Goal: Task Accomplishment & Management: Use online tool/utility

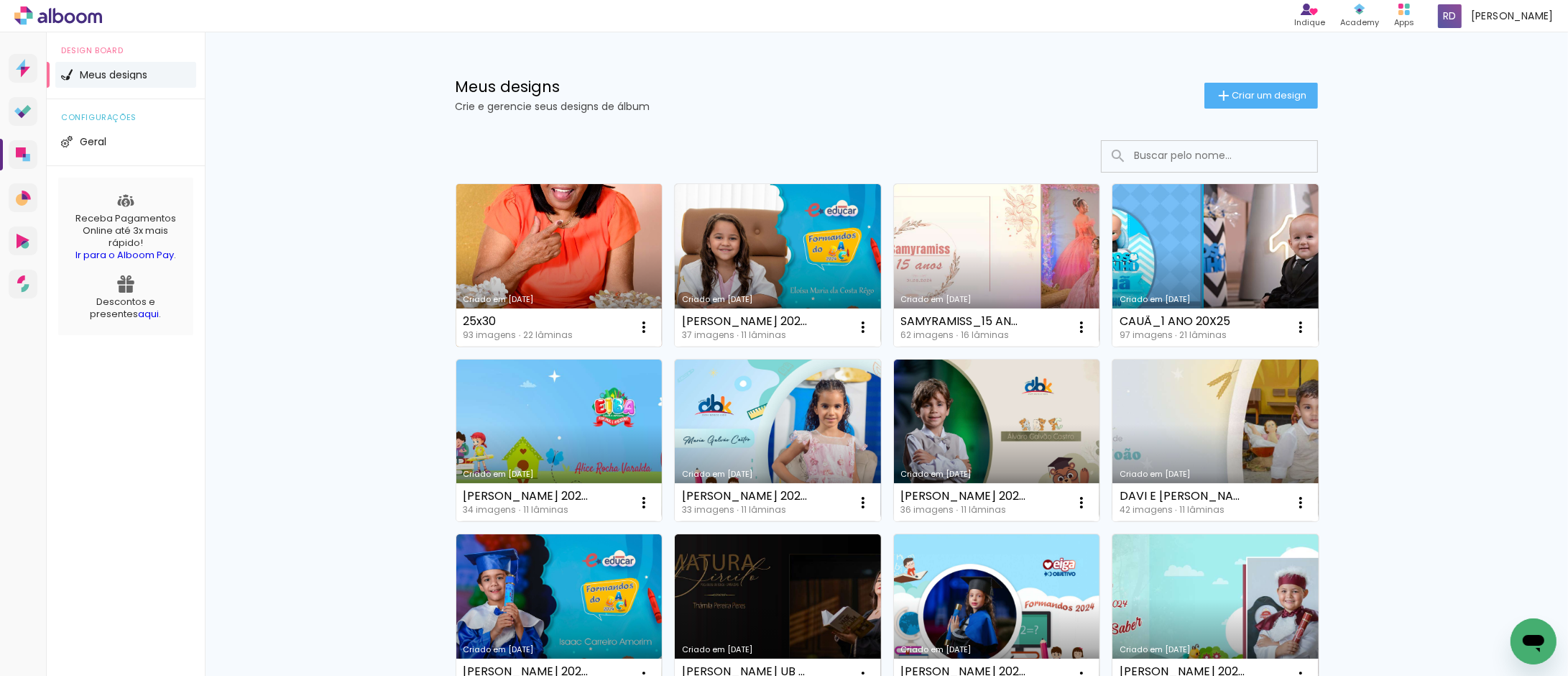
click at [569, 214] on link "Criado em 26/08/25" at bounding box center [559, 265] width 207 height 162
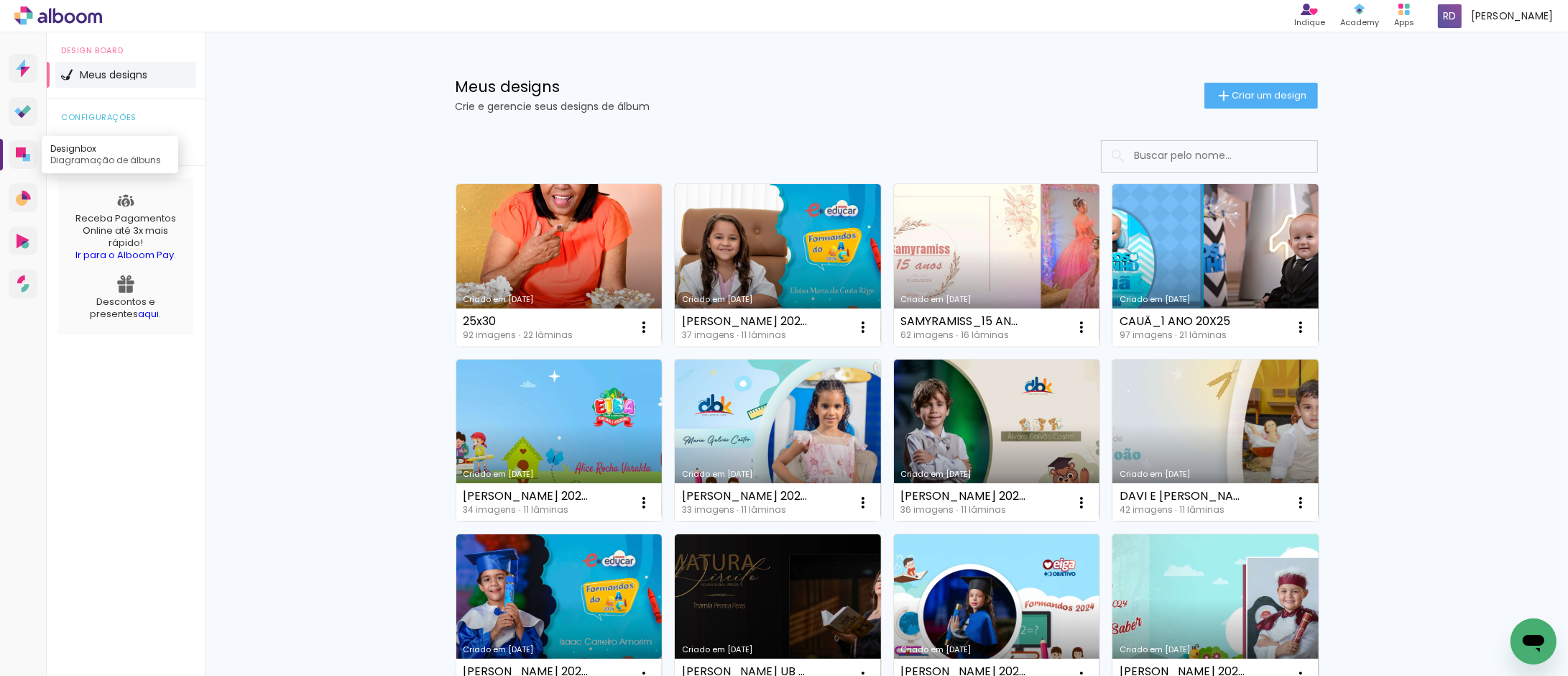
click at [26, 155] on icon at bounding box center [27, 158] width 7 height 7
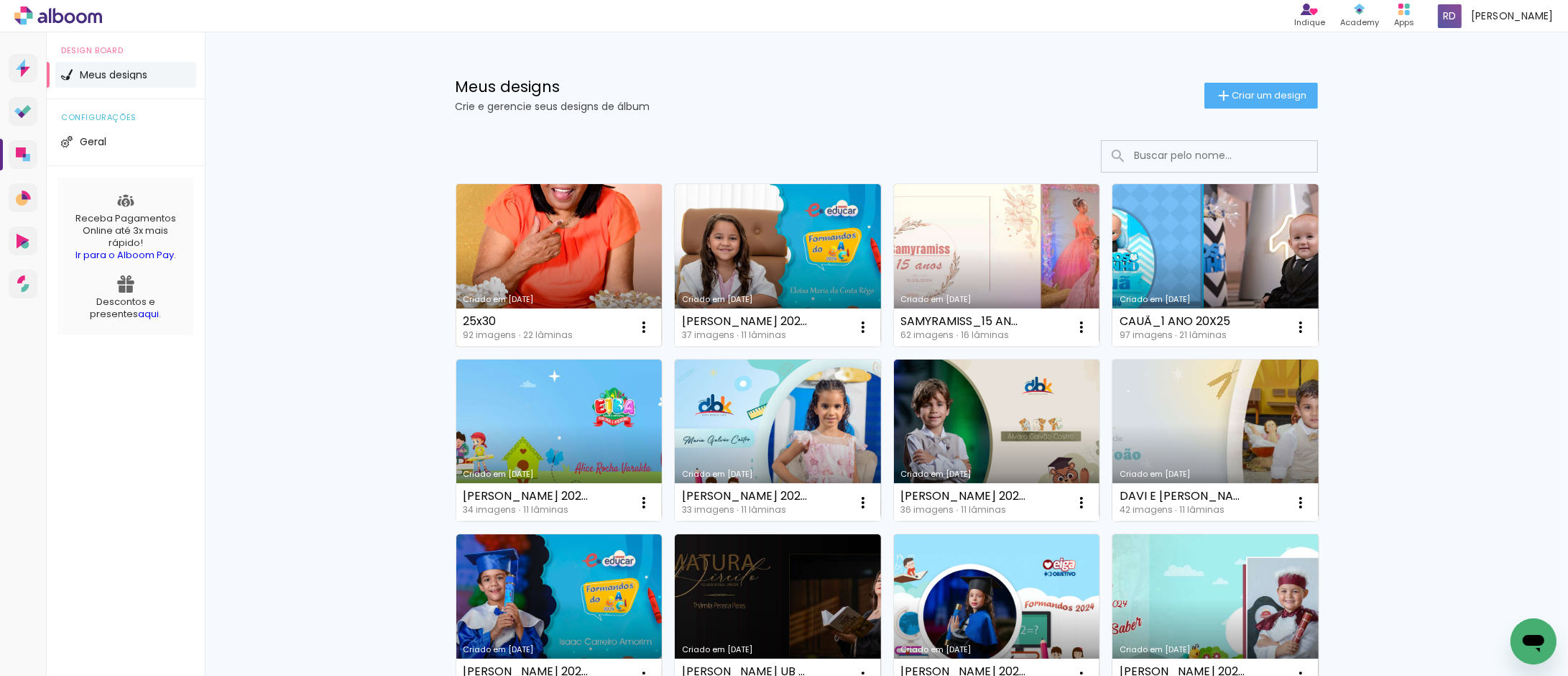
click at [558, 237] on link "Criado em [DATE]" at bounding box center [559, 265] width 207 height 162
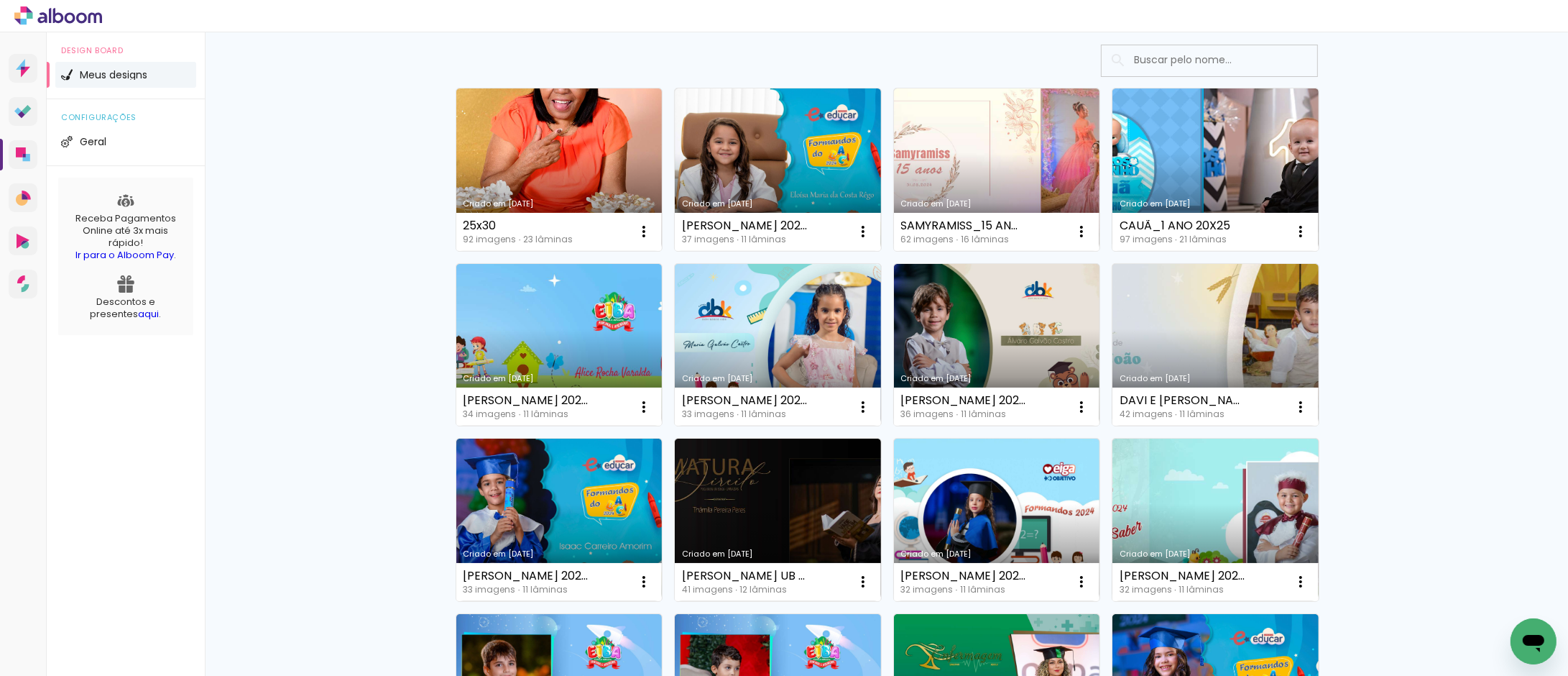
scroll to position [80, 0]
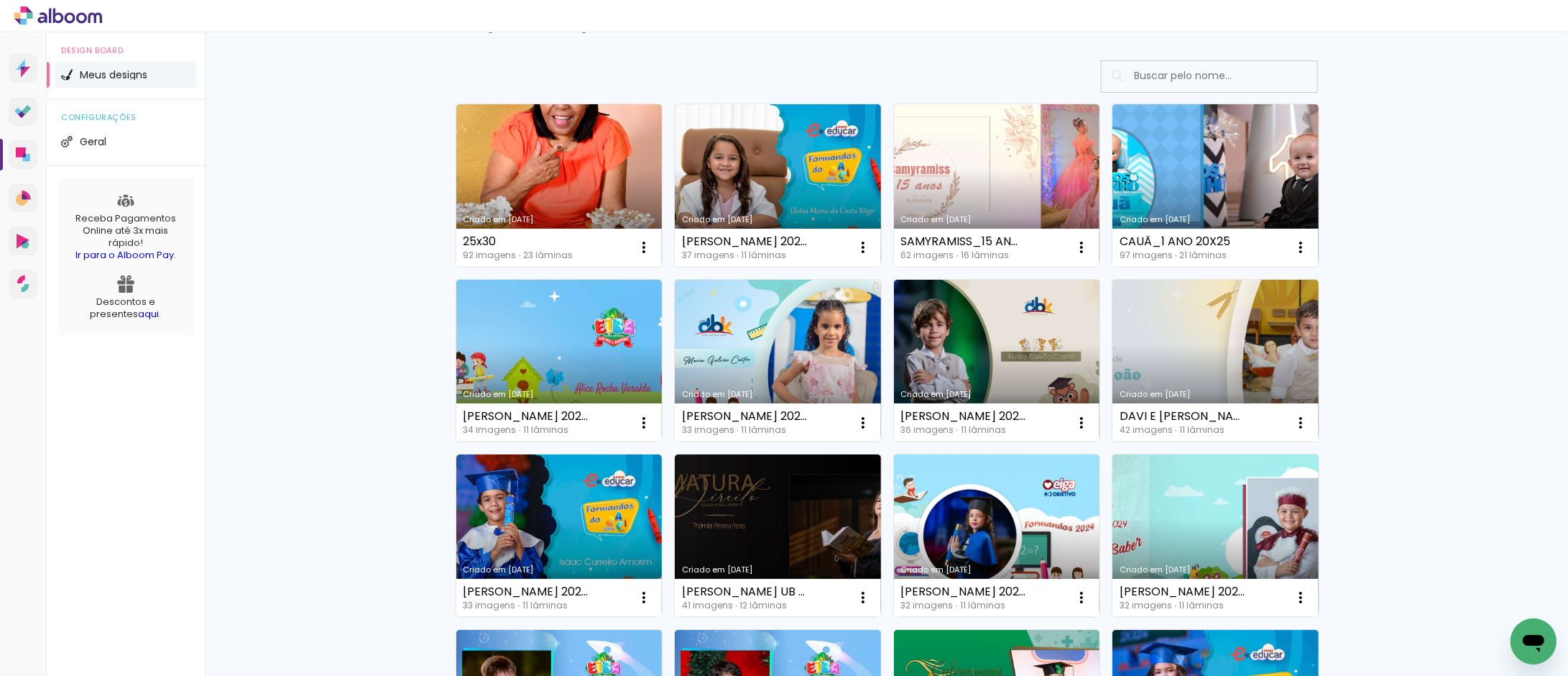
click at [83, 13] on icon at bounding box center [81, 18] width 11 height 11
click at [17, 155] on icon at bounding box center [21, 153] width 10 height 10
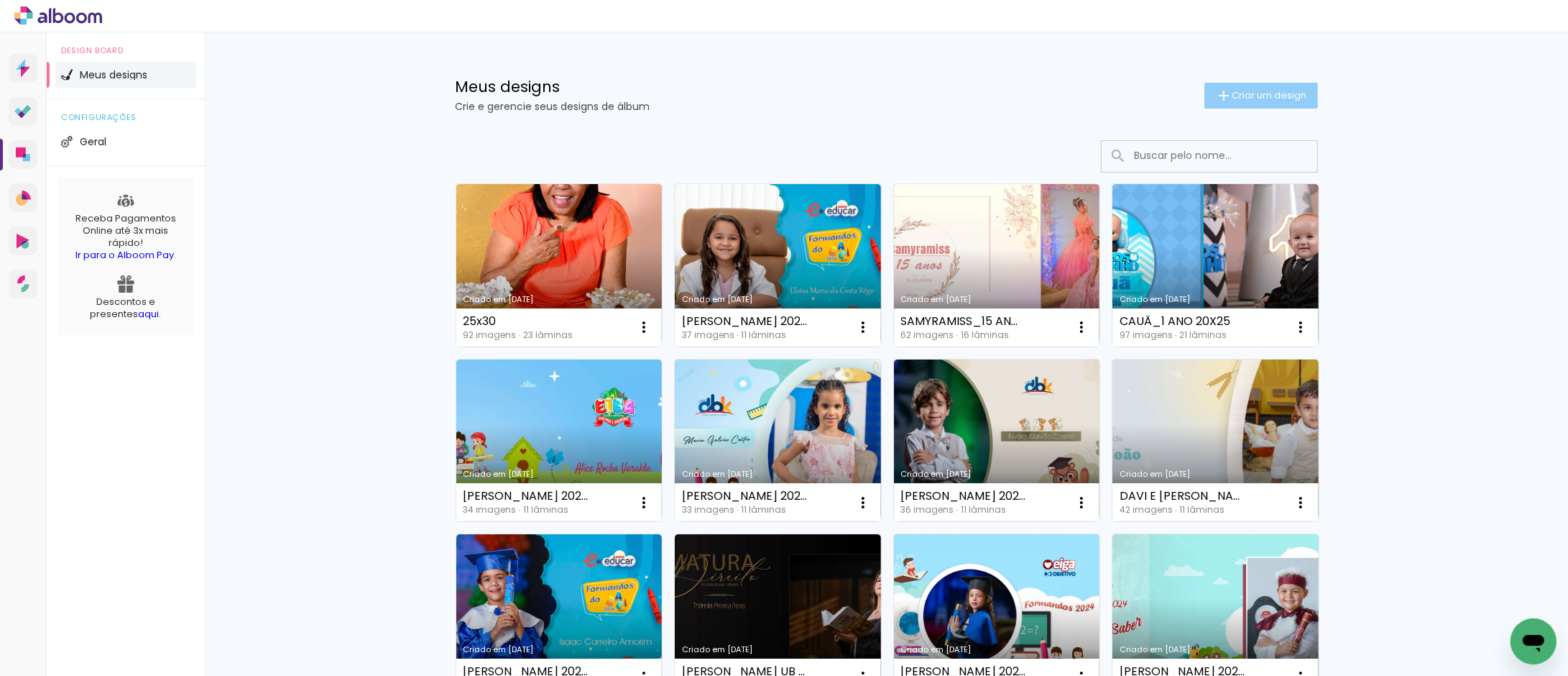
click at [1247, 94] on span "Criar um design" at bounding box center [1270, 95] width 75 height 10
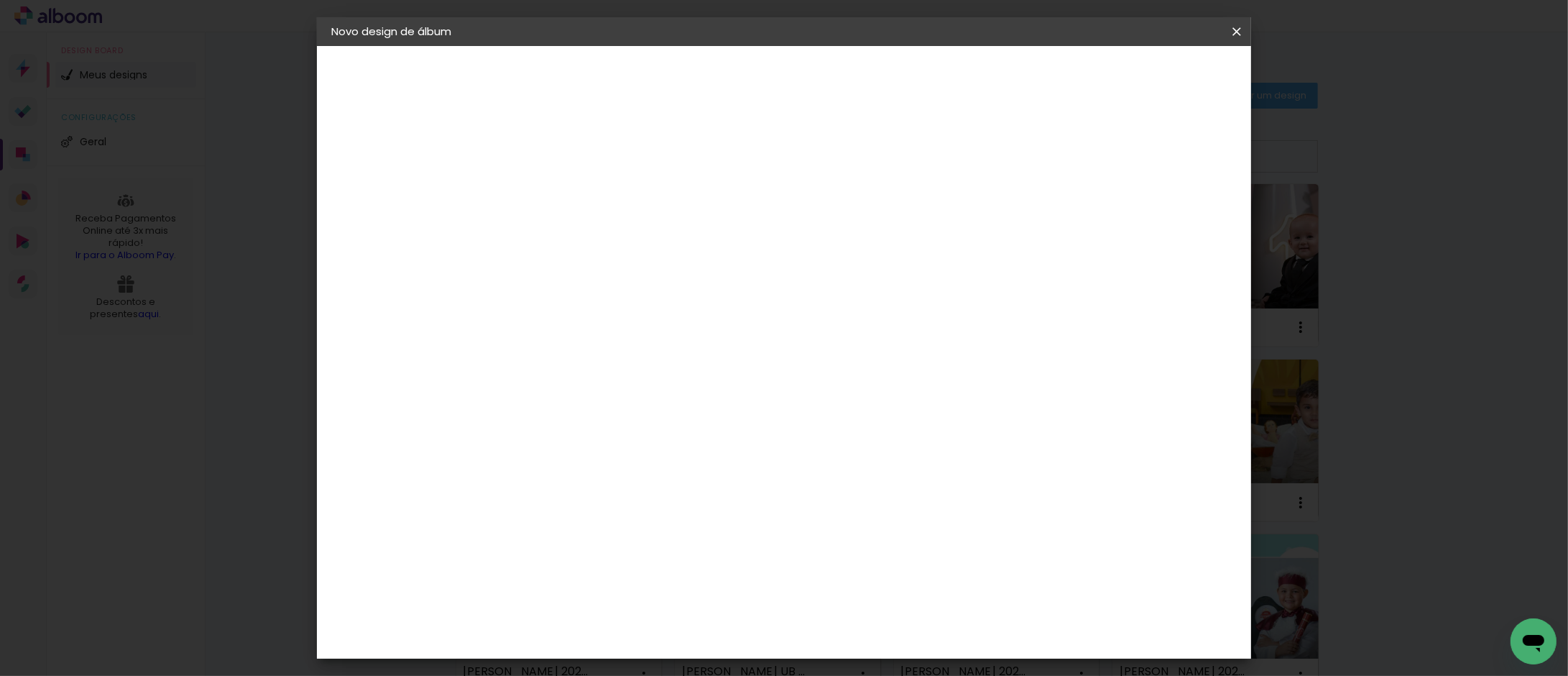
click at [566, 192] on input at bounding box center [566, 193] width 0 height 22
type input "s"
type input "SOPHIA ALVES_EIBA 2024 15X21"
type paper-input "SOPHIA ALVES_EIBA 2024 15X21"
click at [0, 0] on slot "Avançar" at bounding box center [0, 0] width 0 height 0
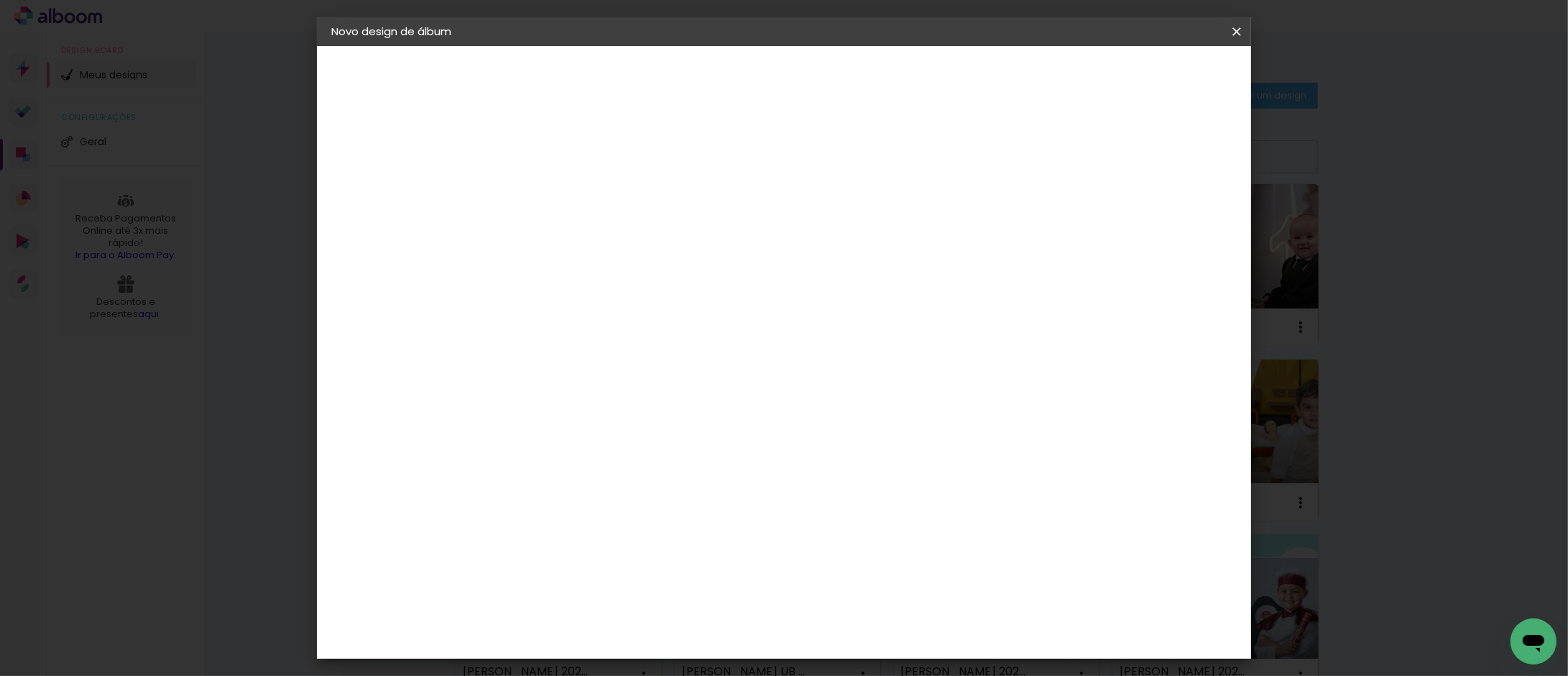
click at [0, 0] on slot "Tamanho Livre" at bounding box center [0, 0] width 0 height 0
click at [0, 0] on slot "Avançar" at bounding box center [0, 0] width 0 height 0
drag, startPoint x: 534, startPoint y: 407, endPoint x: 499, endPoint y: 400, distance: 35.7
click at [506, 406] on input "30" at bounding box center [521, 408] width 37 height 21
type input "15,2"
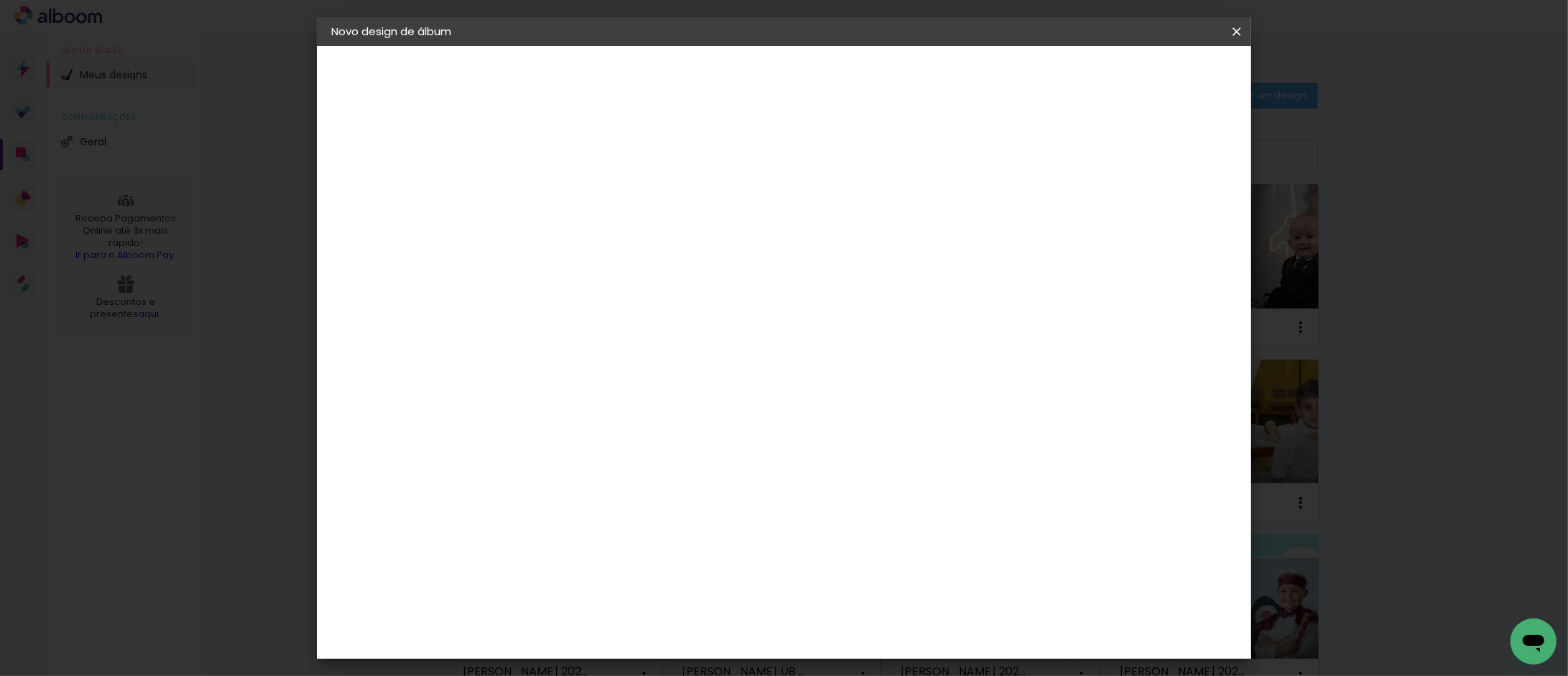
type paper-input "15,2"
drag, startPoint x: 880, startPoint y: 456, endPoint x: 845, endPoint y: 449, distance: 35.7
click at [845, 449] on input "60" at bounding box center [863, 460] width 37 height 21
type input "42"
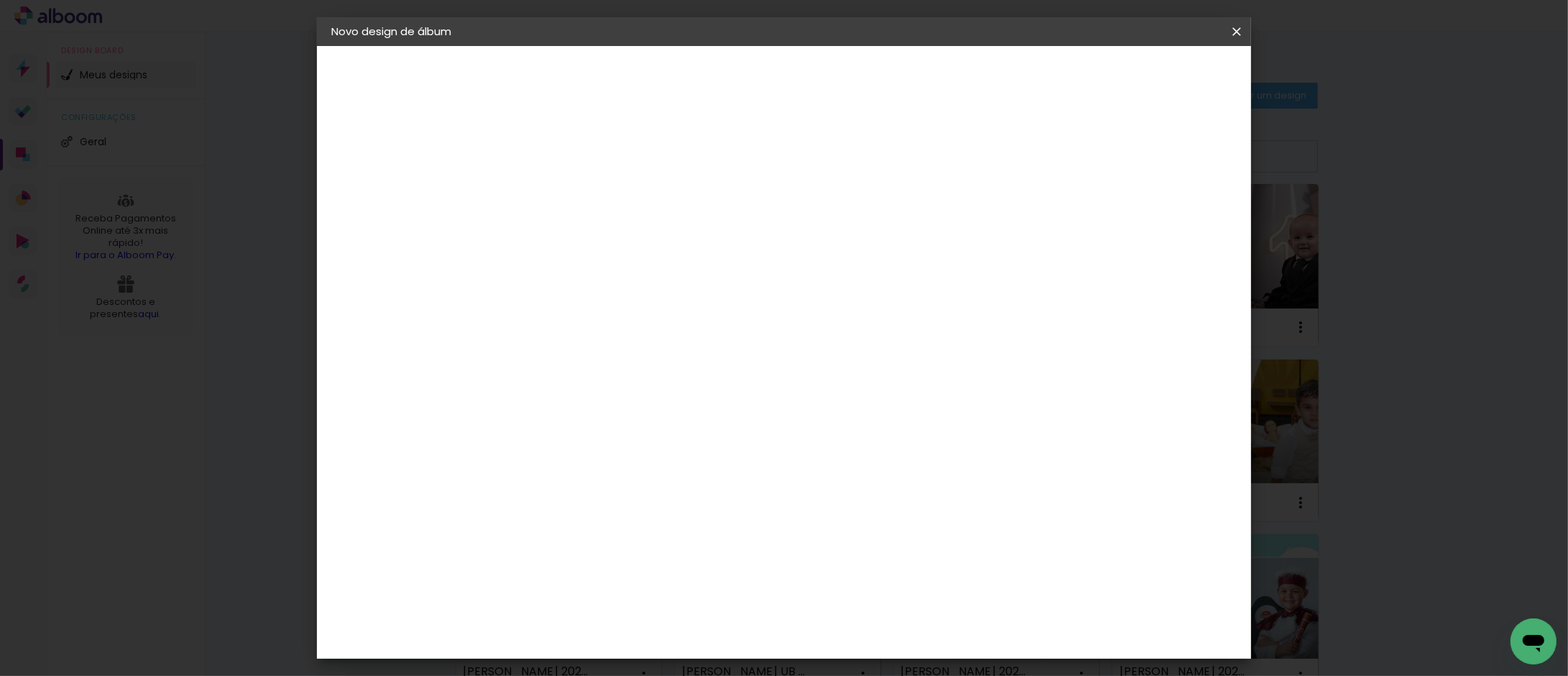
type paper-input "42"
type input "6"
type paper-input "6"
click at [1165, 210] on input "6" at bounding box center [1155, 218] width 26 height 21
type input "7"
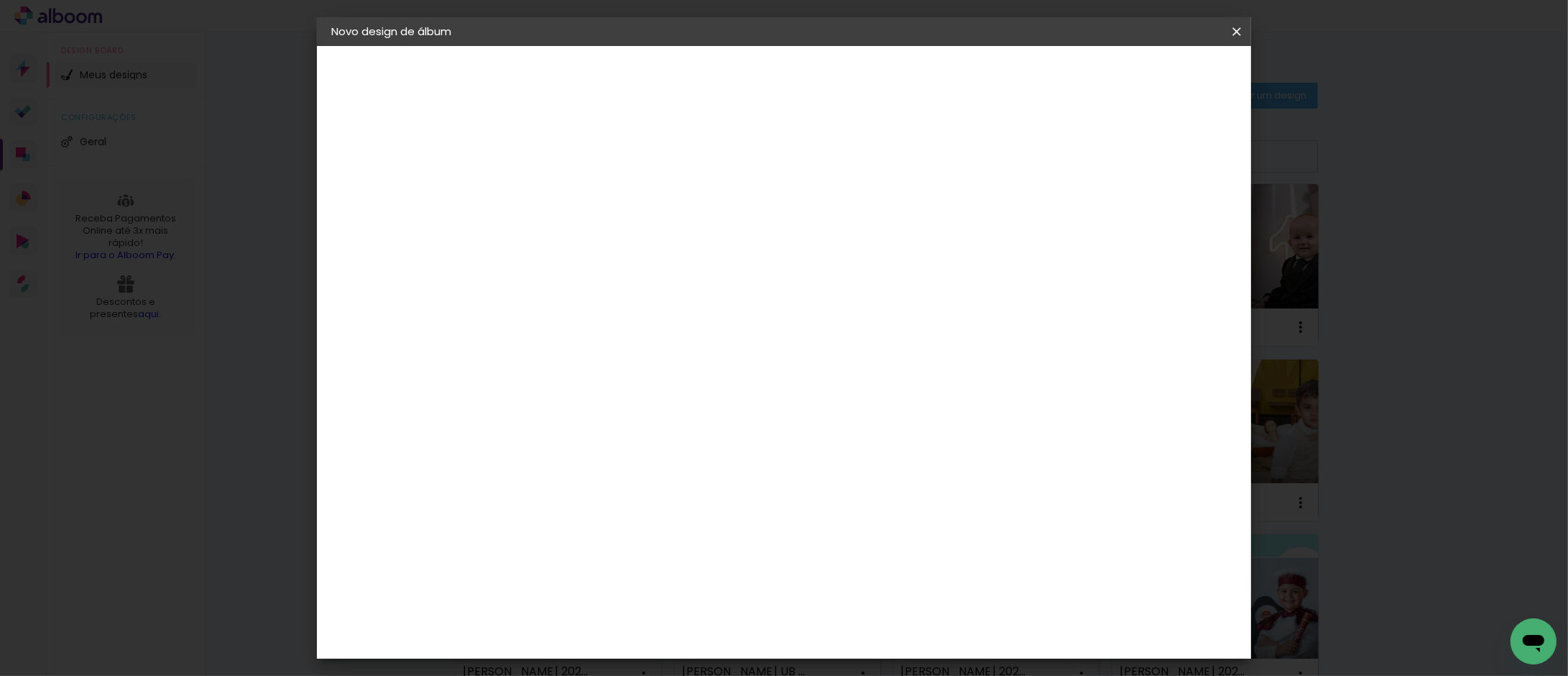
type paper-input "7"
click at [1165, 210] on input "7" at bounding box center [1152, 218] width 26 height 21
type input "8"
type paper-input "8"
click at [1157, 210] on input "8" at bounding box center [1149, 218] width 26 height 21
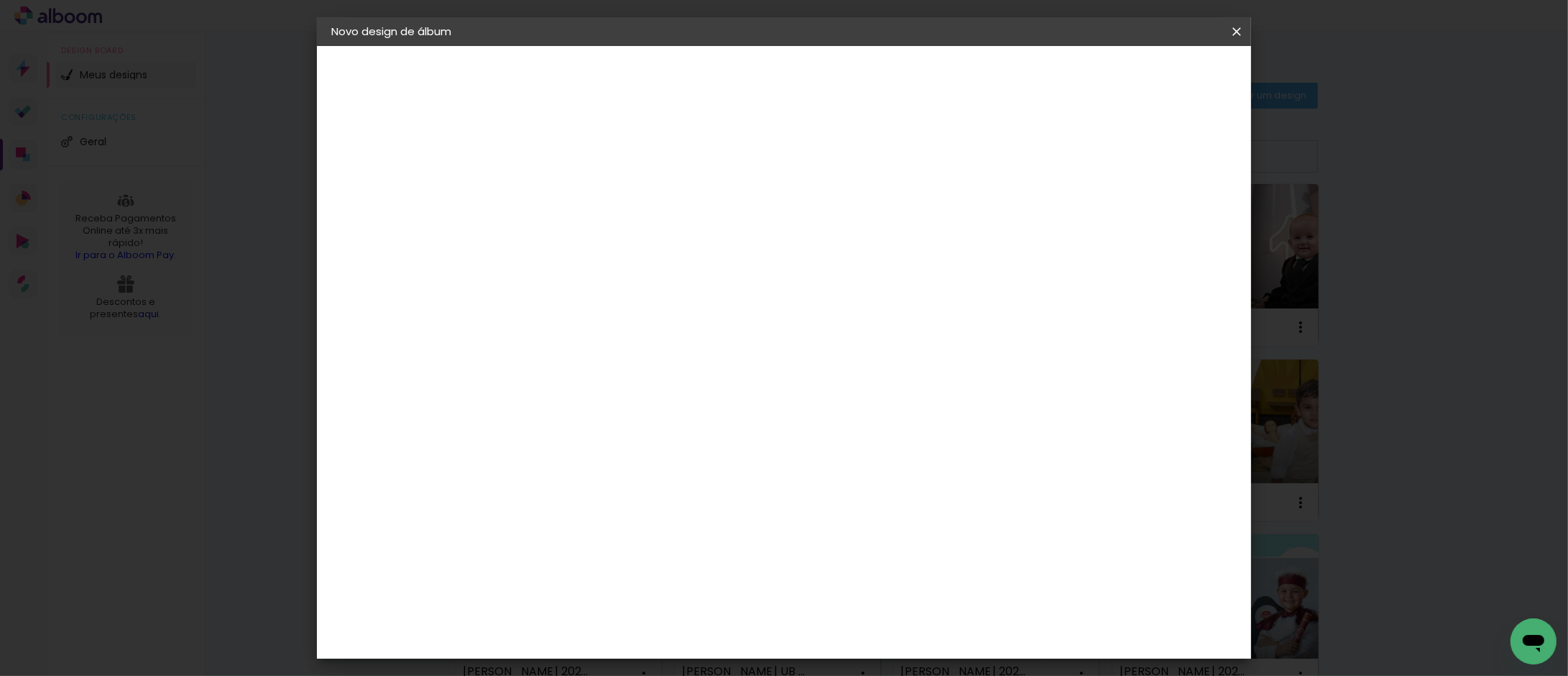
scroll to position [0, 0]
type input "1"
type paper-input "1"
click at [574, 167] on input "1" at bounding box center [556, 165] width 50 height 18
click at [1145, 73] on span "Iniciar design" at bounding box center [1113, 76] width 65 height 10
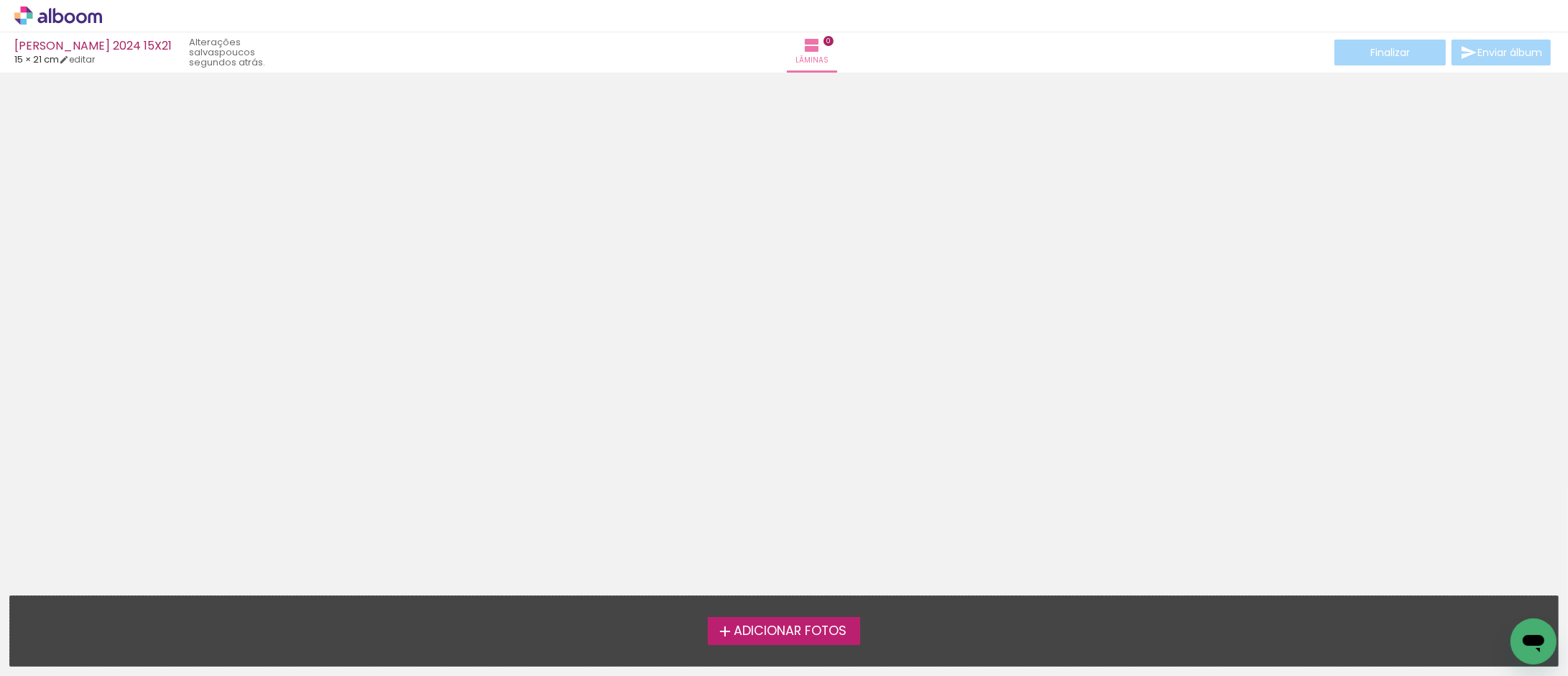
click at [64, 15] on icon at bounding box center [58, 16] width 87 height 19
